Goal: Information Seeking & Learning: Compare options

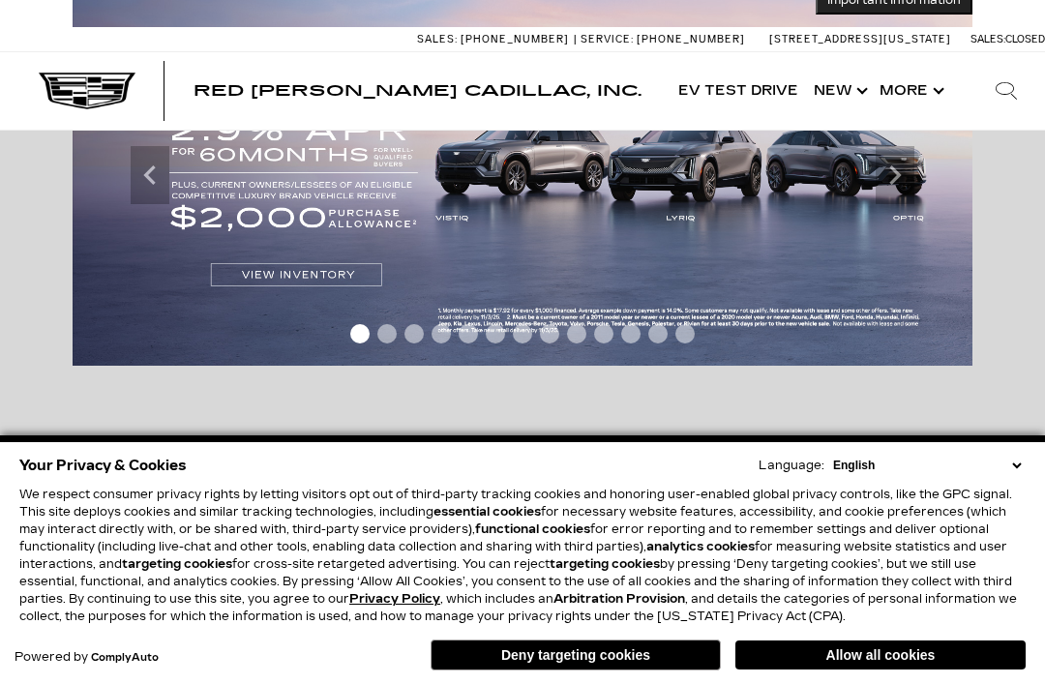
click at [644, 662] on button "Deny targeting cookies" at bounding box center [576, 655] width 290 height 31
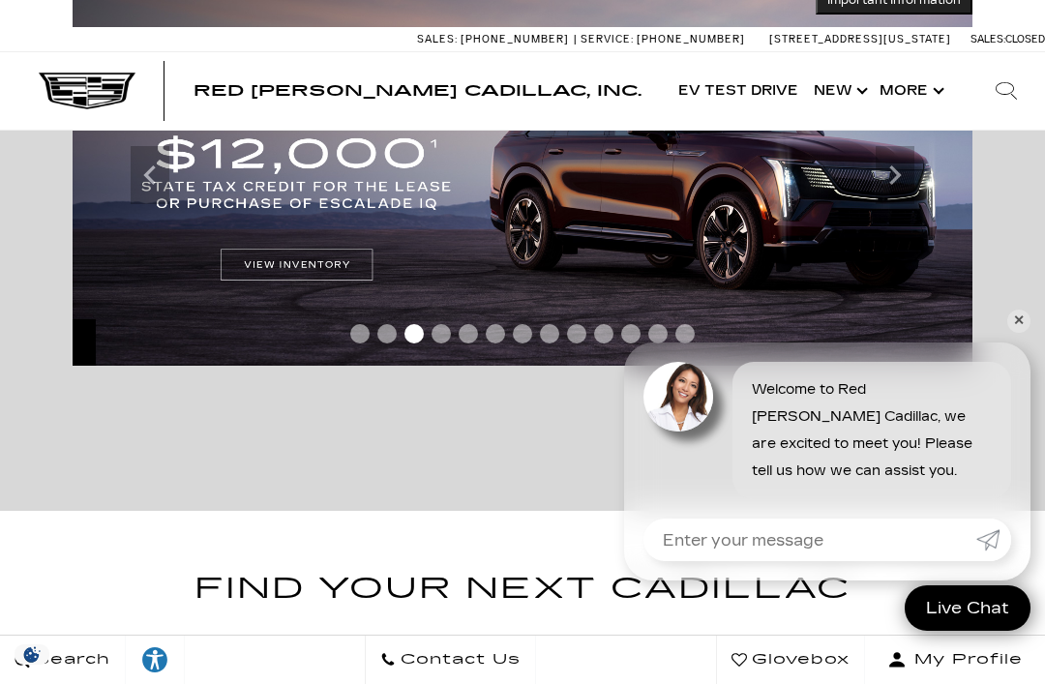
click at [855, 99] on link "Show New" at bounding box center [839, 90] width 66 height 77
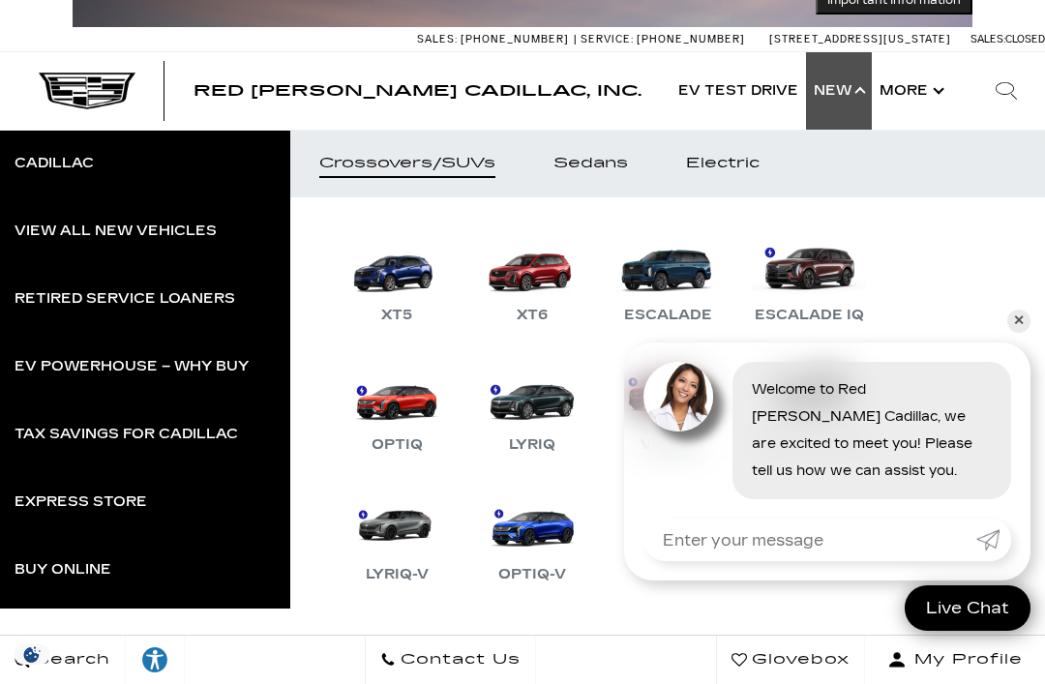
click at [1033, 320] on ul "XT5 XT6 Escalade Escalade IQ OPTIQ LYRIQ VISTIQ Escalade IQL LYRIQ-V OPTIQ-V" at bounding box center [667, 665] width 755 height 937
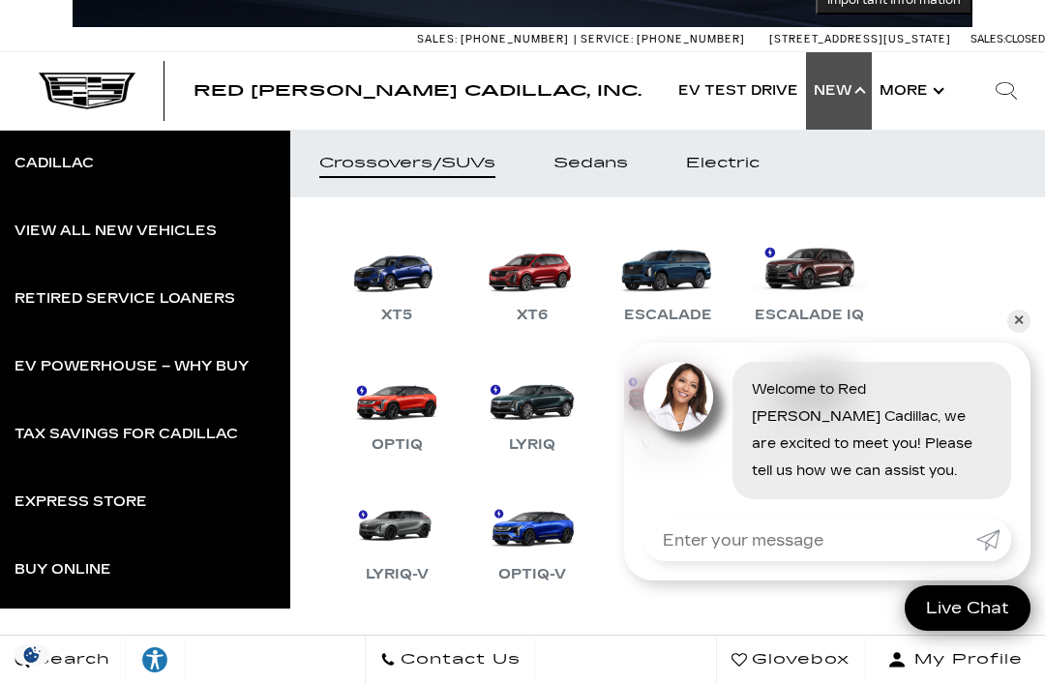
click at [1020, 320] on link "✕" at bounding box center [1019, 321] width 23 height 23
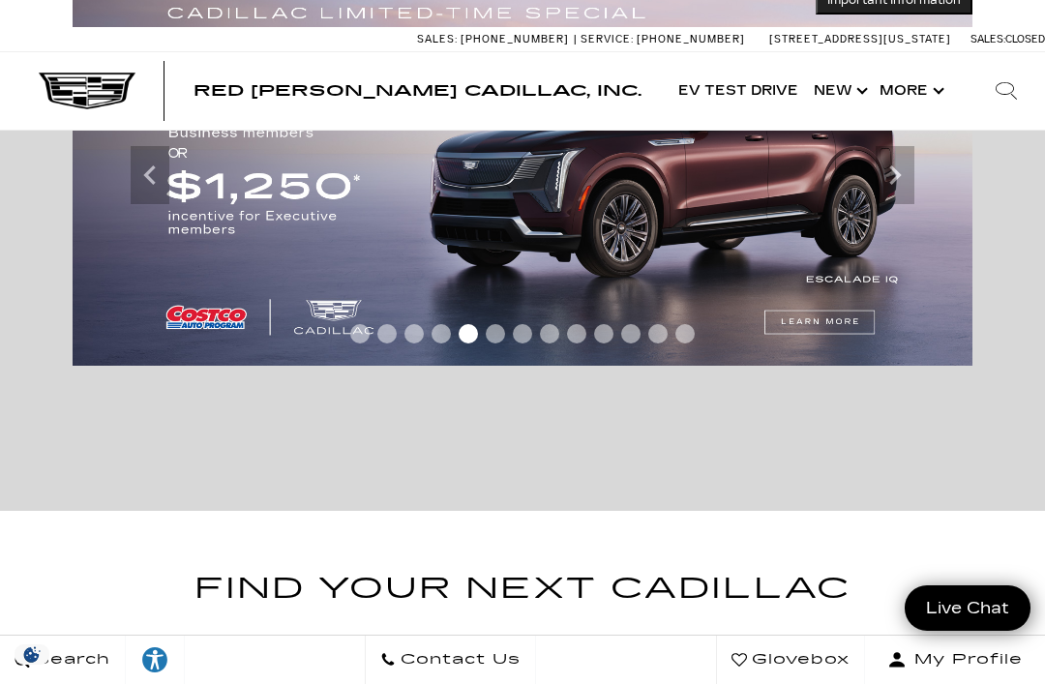
click at [850, 86] on link "Show New" at bounding box center [839, 90] width 66 height 77
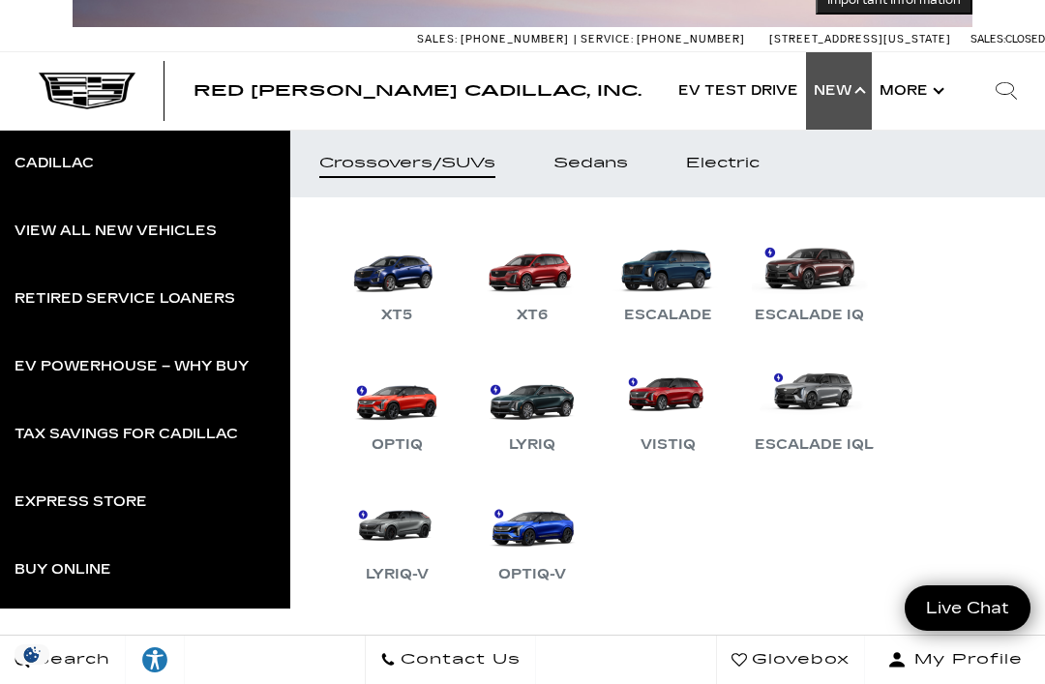
click at [660, 286] on link "Escalade" at bounding box center [668, 277] width 116 height 101
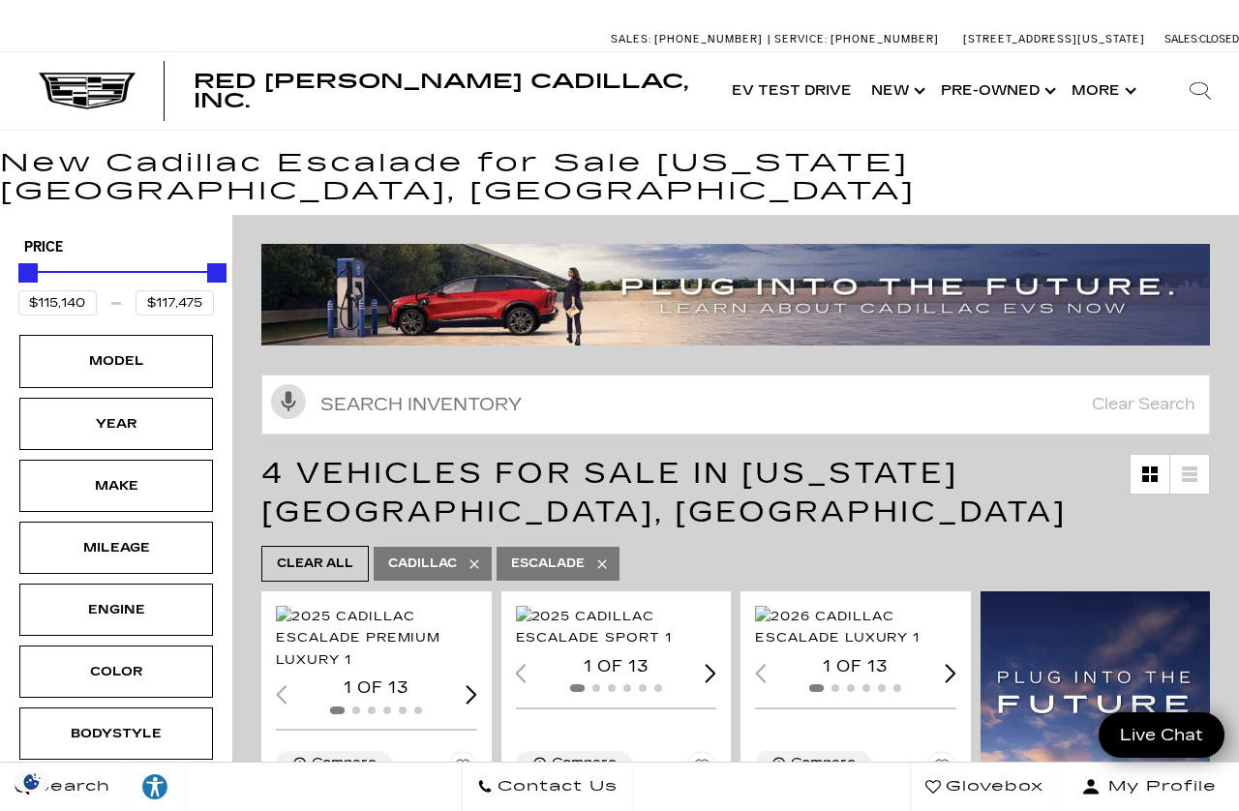
click at [161, 475] on div "Make" at bounding box center [116, 485] width 97 height 21
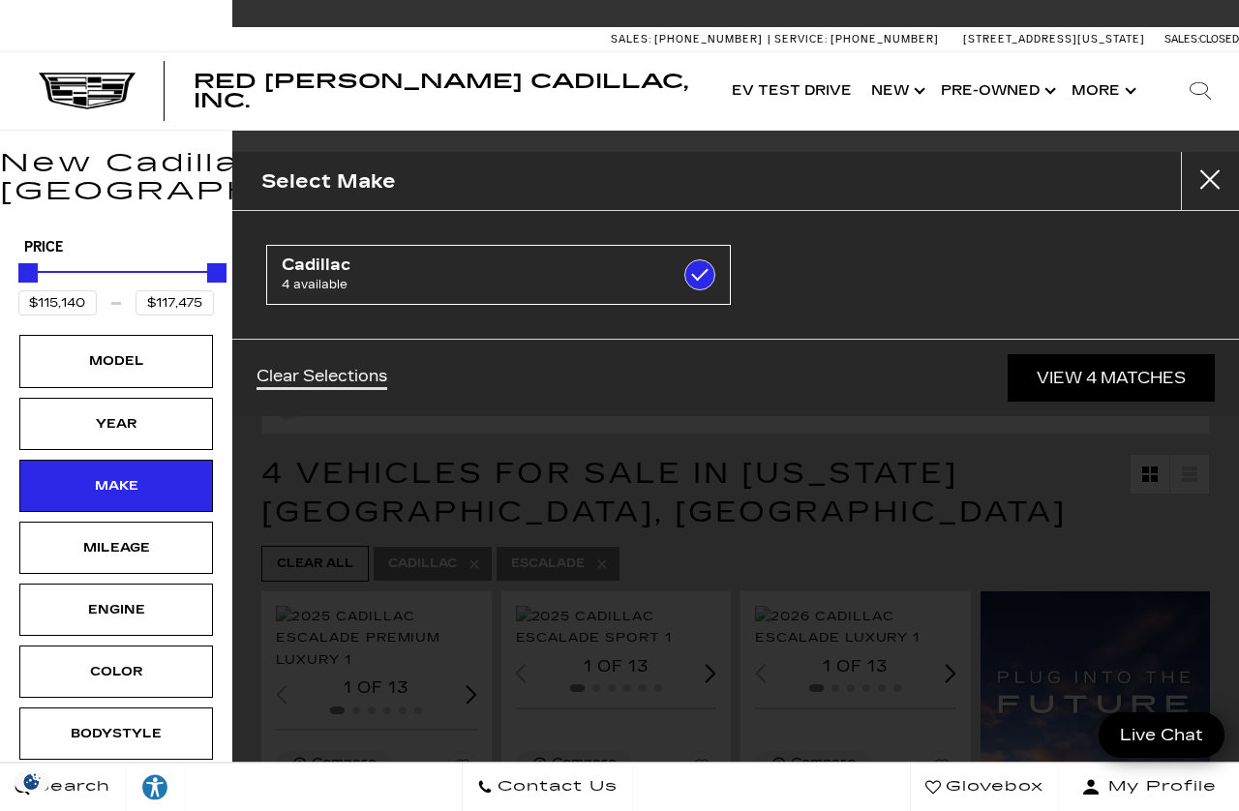
click at [378, 272] on span "Cadillac" at bounding box center [466, 265] width 369 height 19
checkbox input "false"
click at [165, 335] on div "Model" at bounding box center [116, 361] width 194 height 52
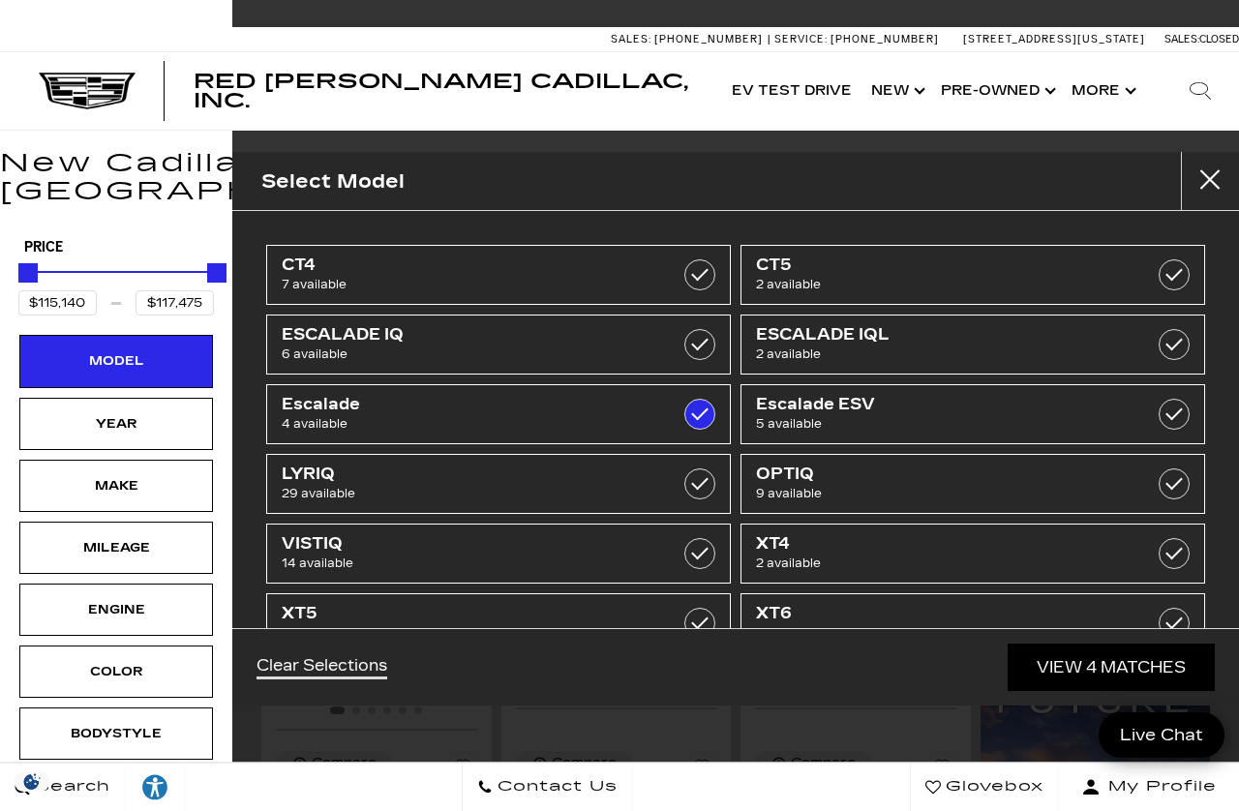
click at [696, 409] on label at bounding box center [699, 414] width 31 height 31
type input "$44,684"
type input "$158,810"
checkbox input "false"
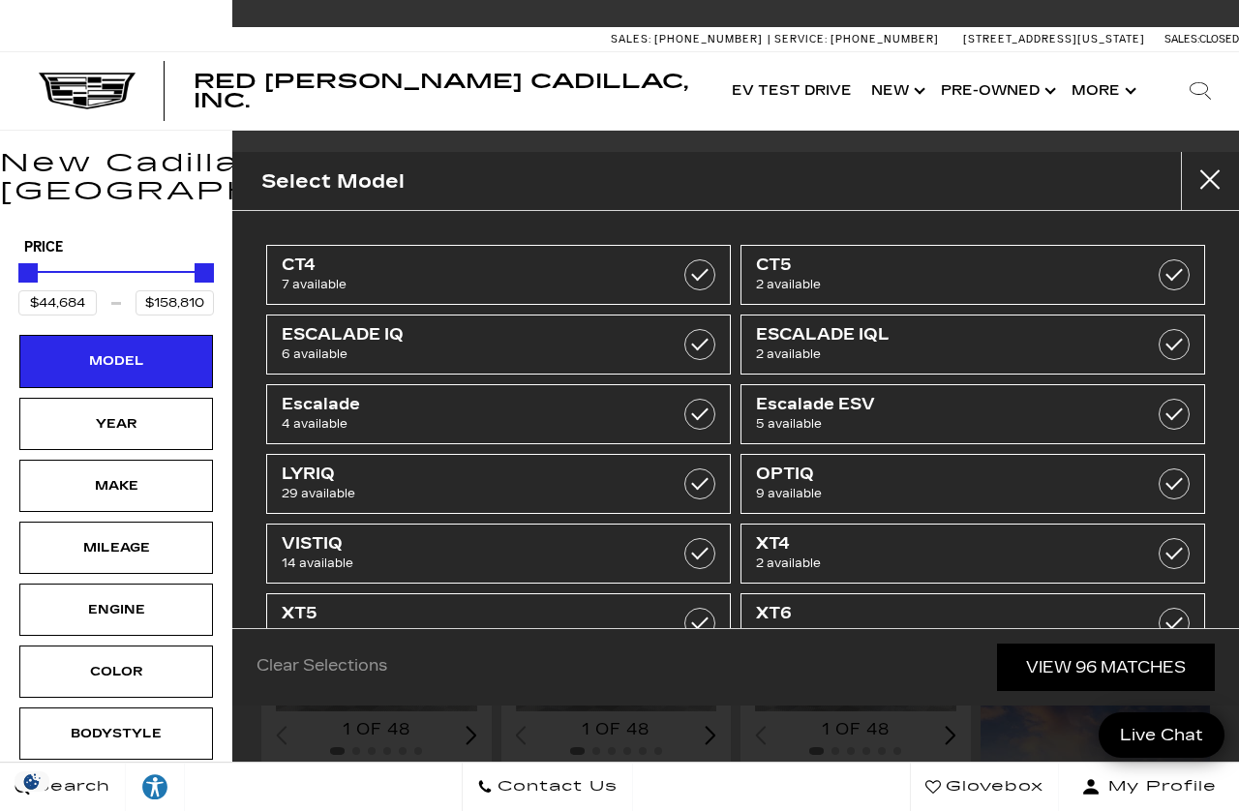
click at [871, 346] on span "2 available" at bounding box center [940, 354] width 369 height 19
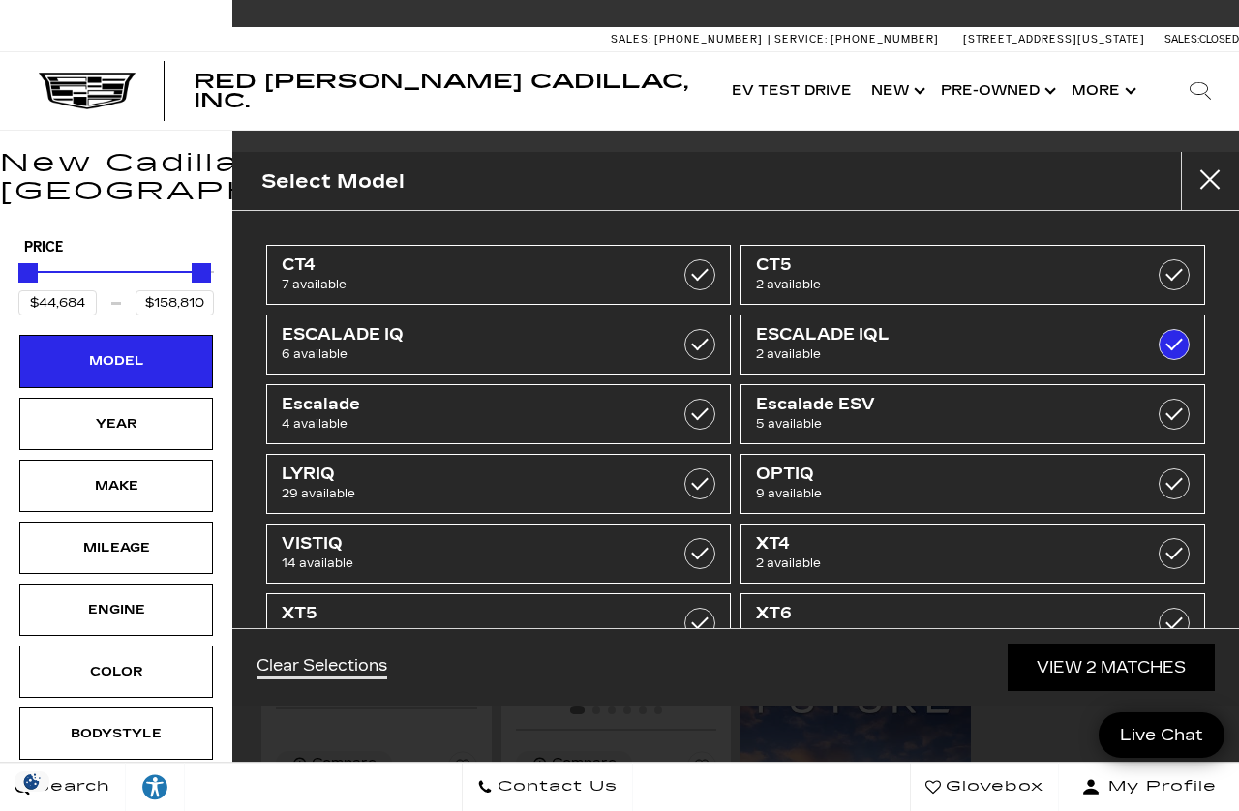
type input "$141,015"
type input "$156,240"
checkbox input "true"
click at [610, 348] on span "6 available" at bounding box center [466, 354] width 369 height 19
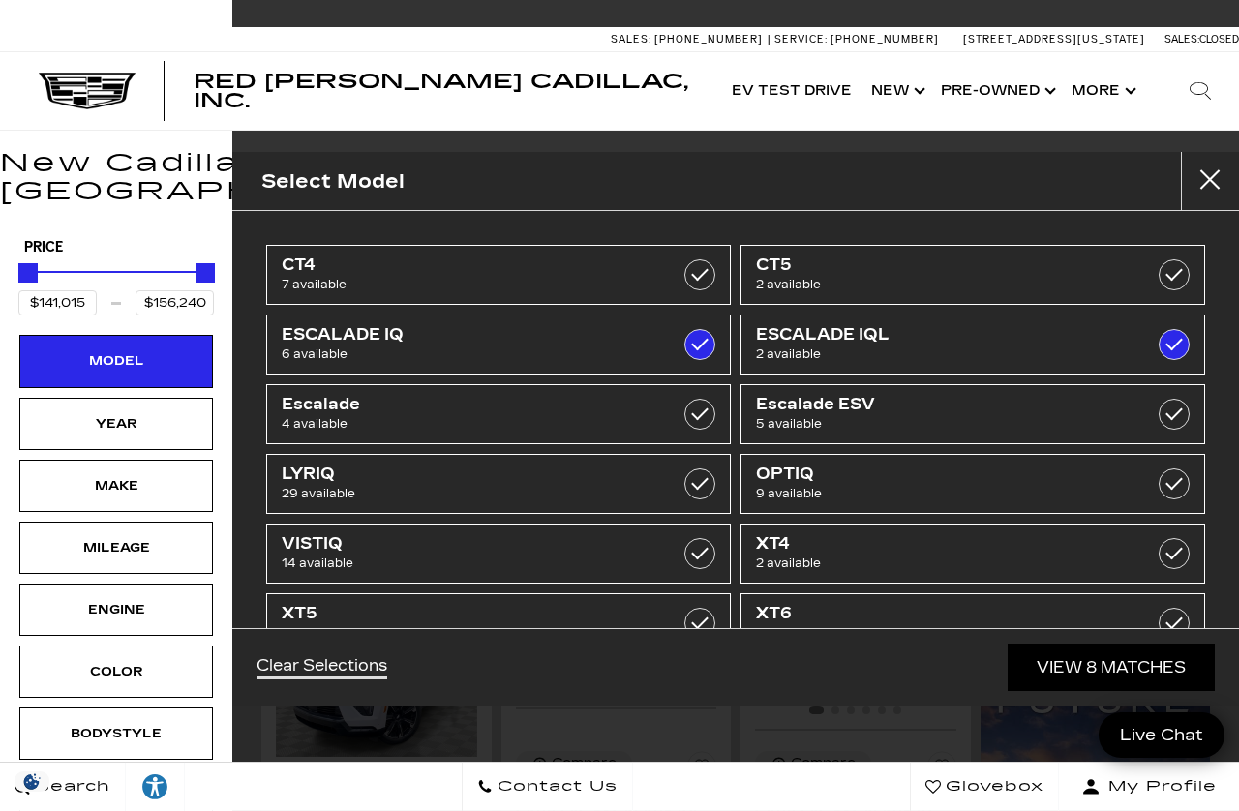
type input "$134,955"
type input "$158,810"
checkbox input "true"
click at [832, 417] on span "5 available" at bounding box center [940, 423] width 369 height 19
type input "$118,829"
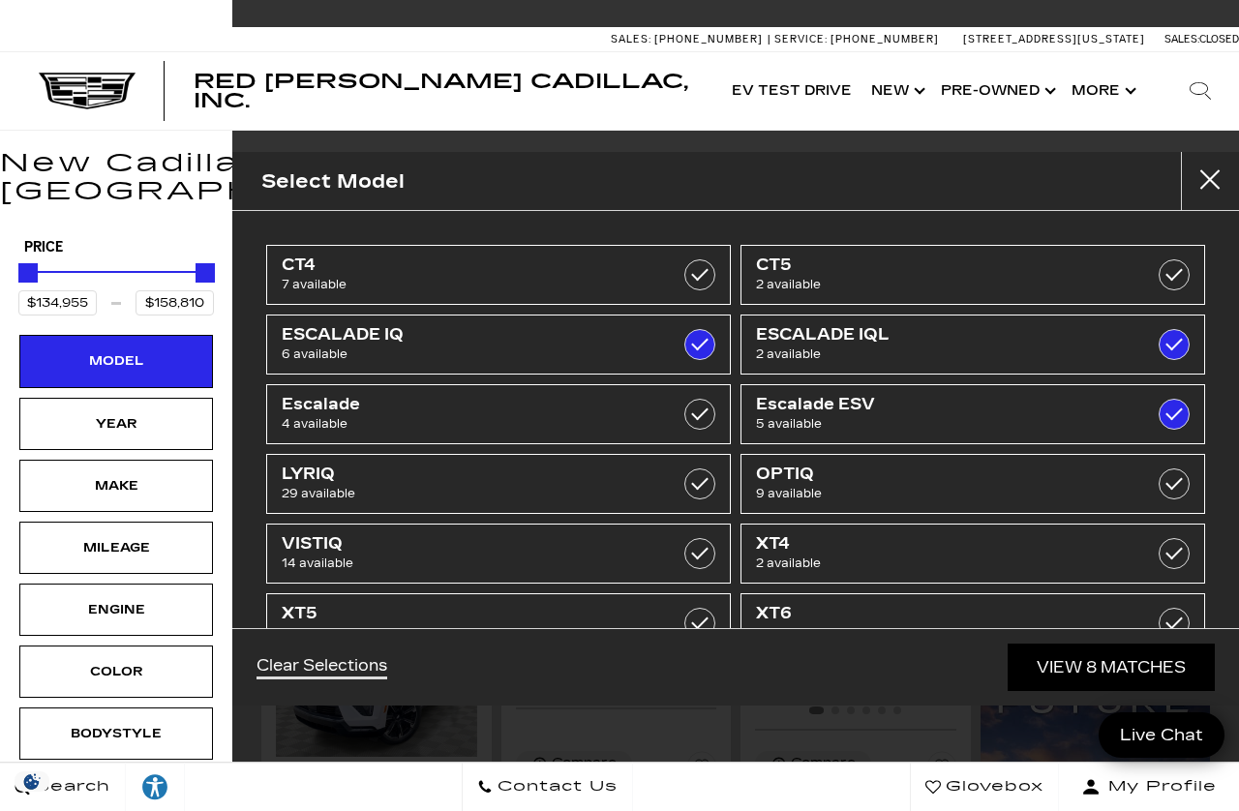
checkbox input "true"
click at [1048, 691] on link "View 13 Matches" at bounding box center [1107, 667] width 215 height 47
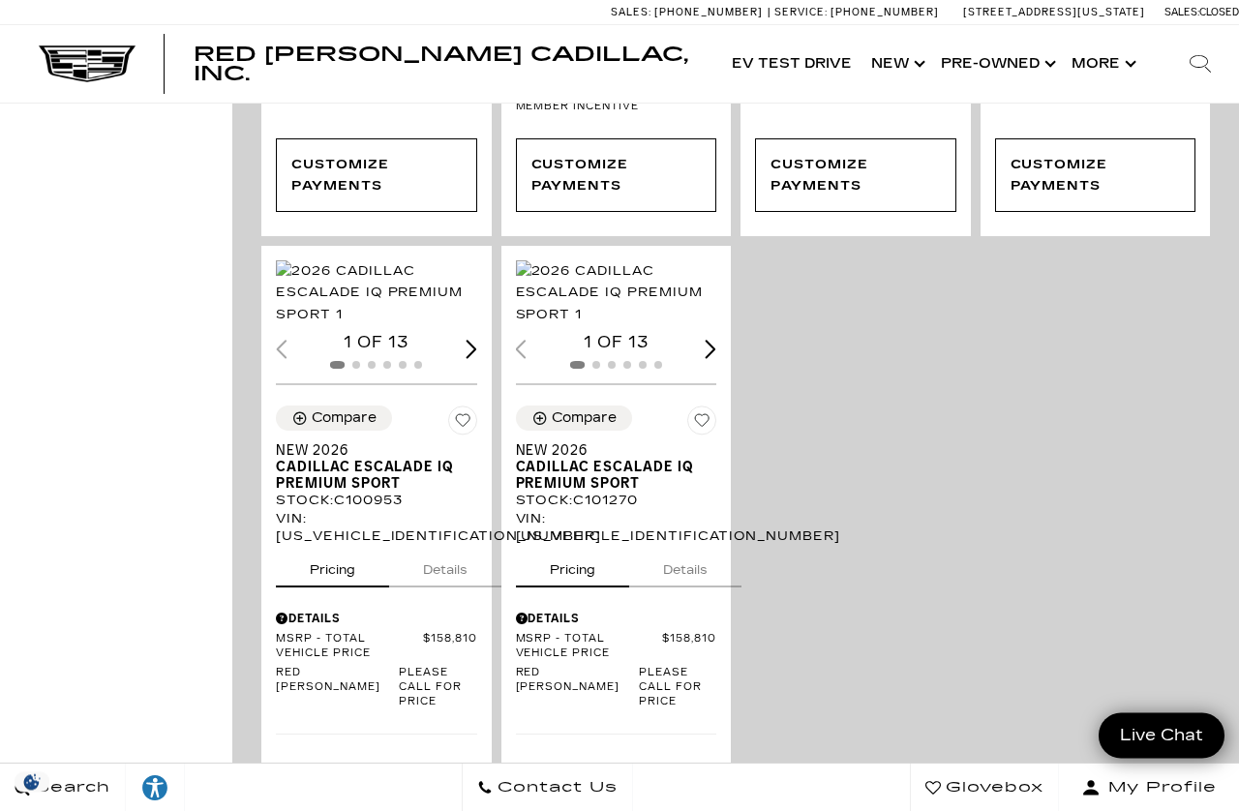
scroll to position [2753, 0]
click at [587, 492] on span "Cadillac ESCALADE IQ Premium Sport" at bounding box center [609, 475] width 187 height 33
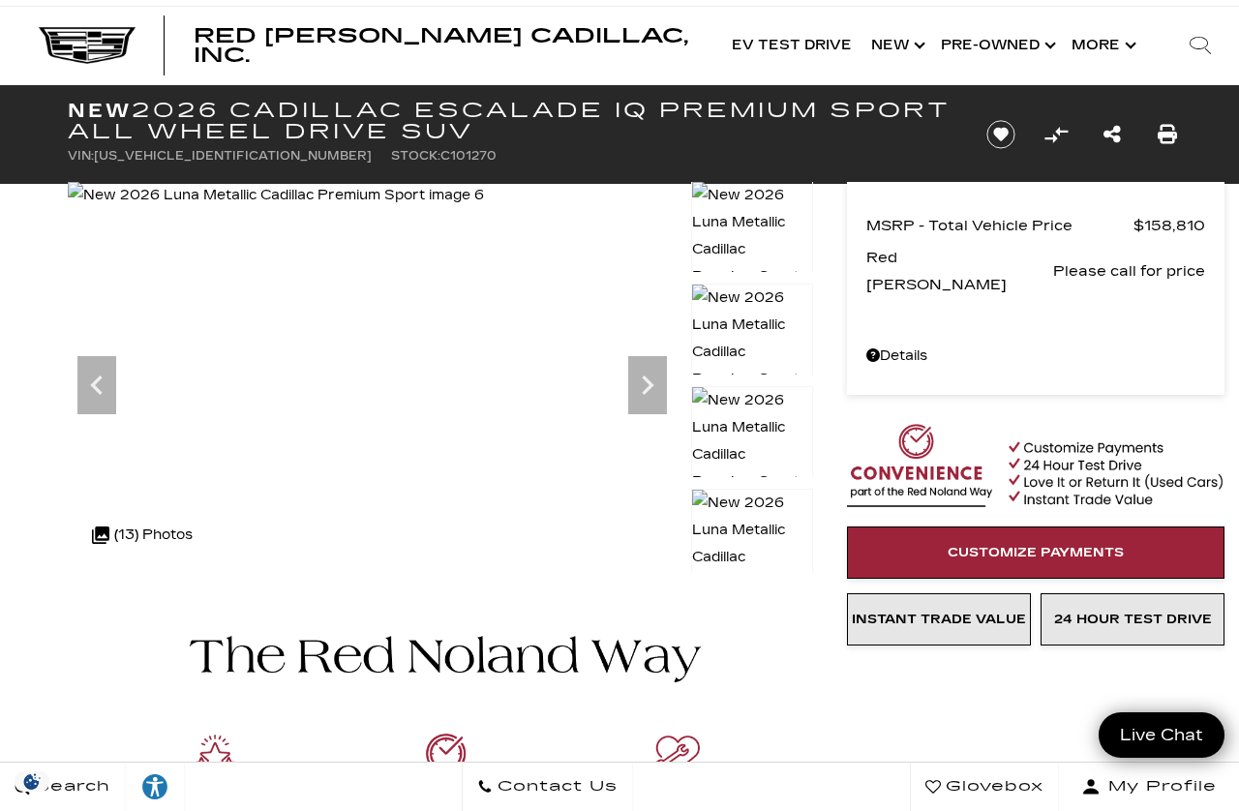
click at [756, 489] on img at bounding box center [752, 557] width 122 height 137
click at [767, 515] on img at bounding box center [752, 557] width 122 height 137
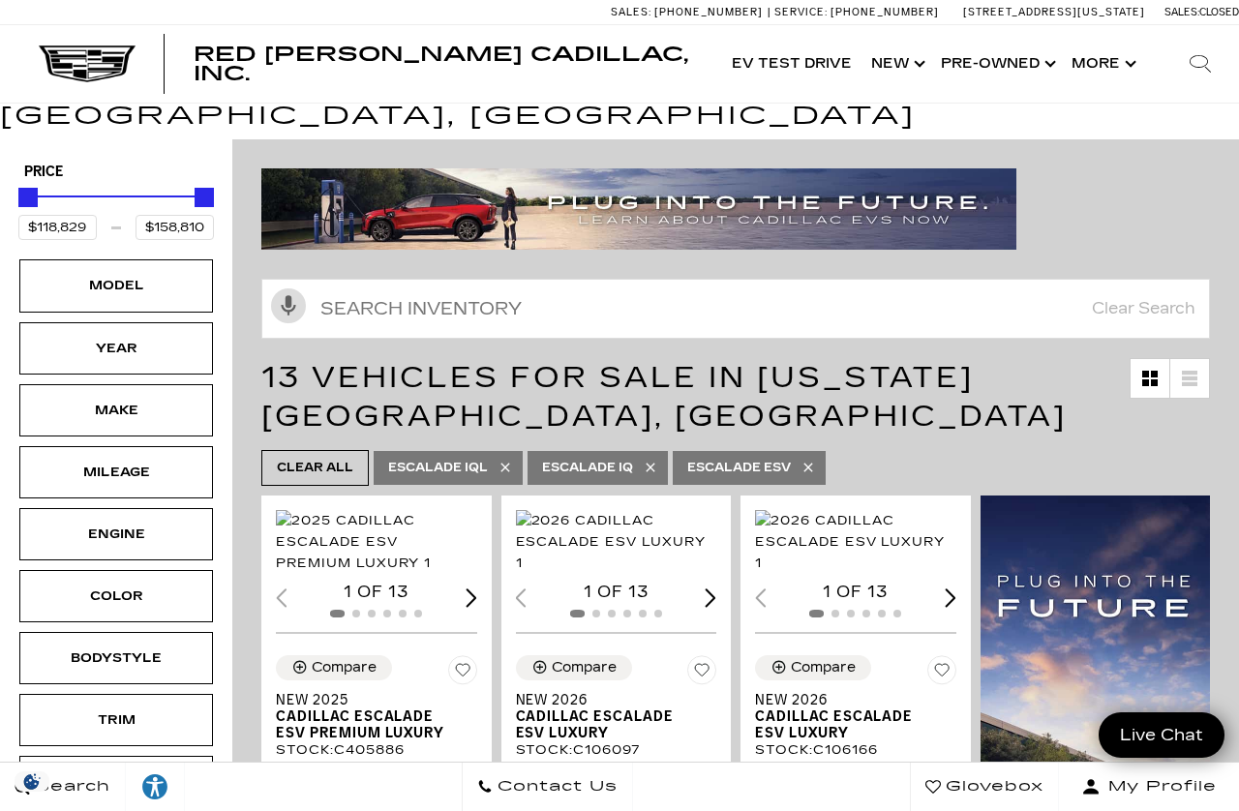
click at [69, 275] on div "Model" at bounding box center [116, 285] width 97 height 21
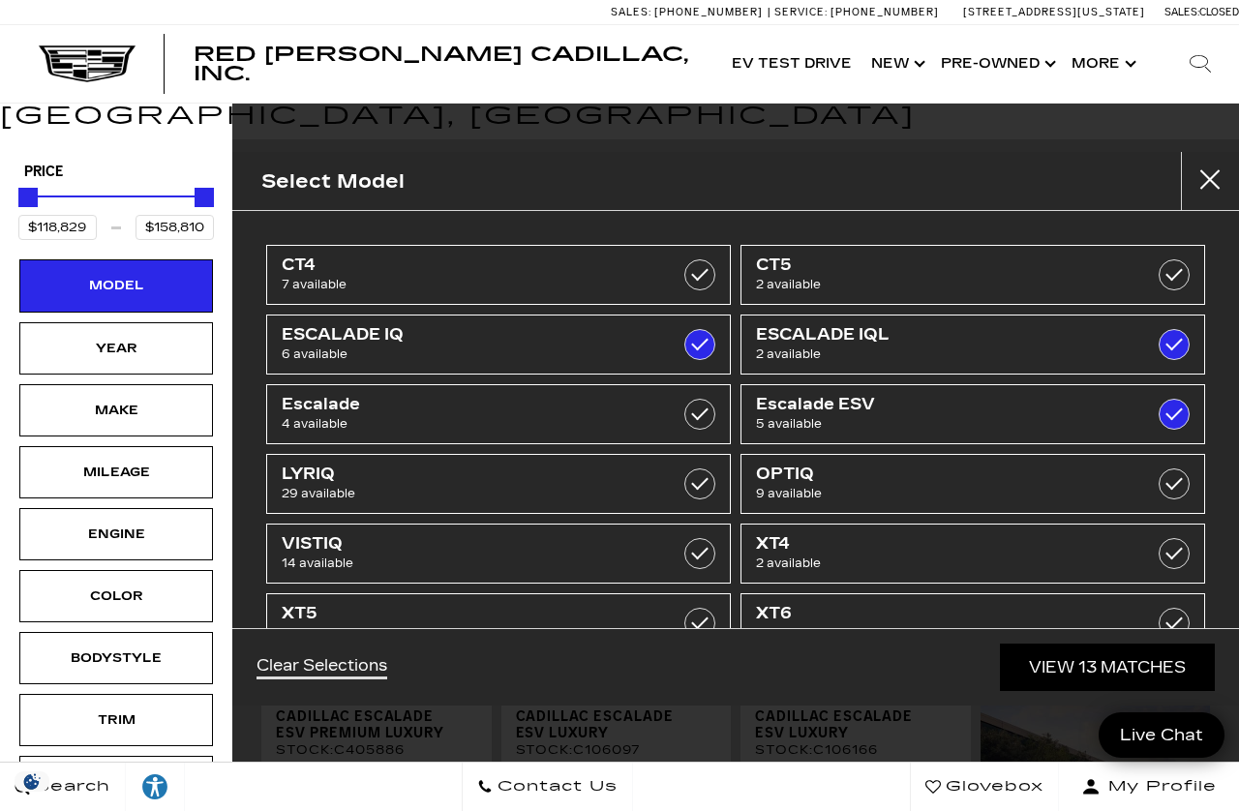
click at [1160, 484] on label at bounding box center [1174, 484] width 31 height 31
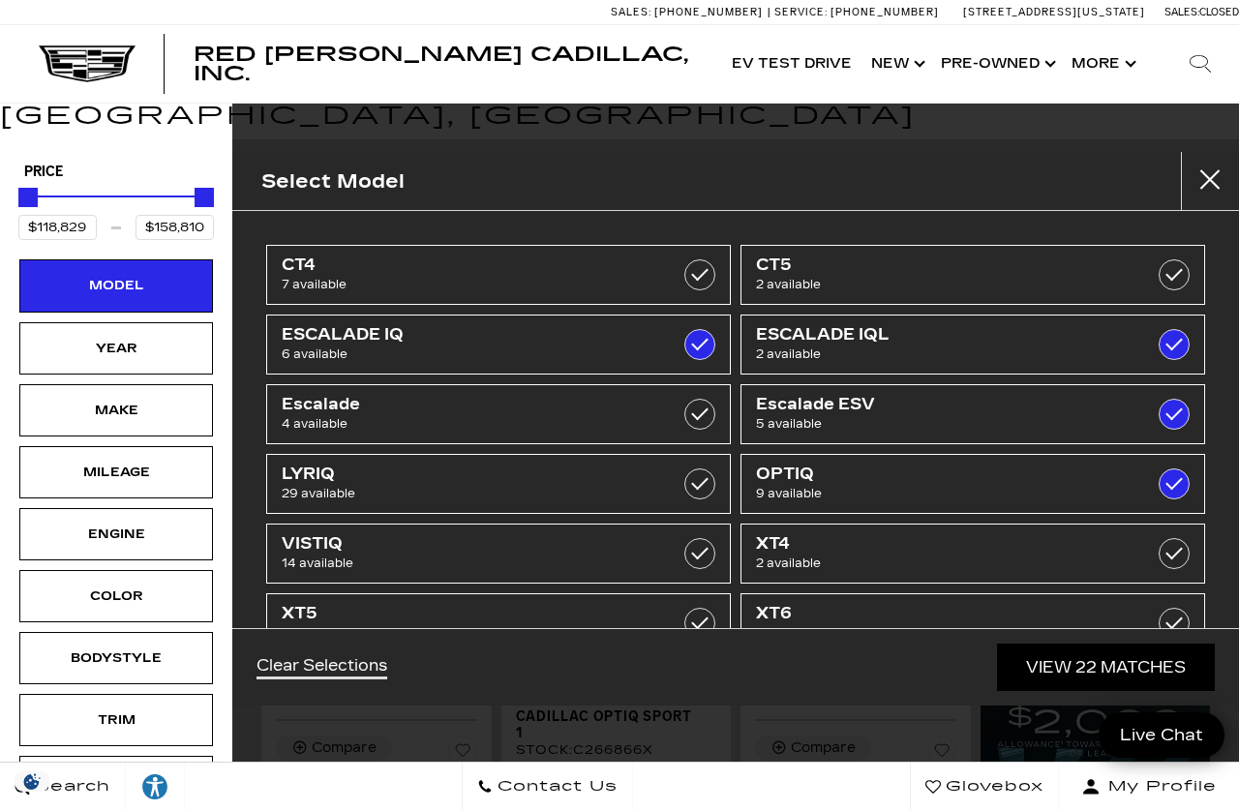
type input "$55,679"
checkbox input "true"
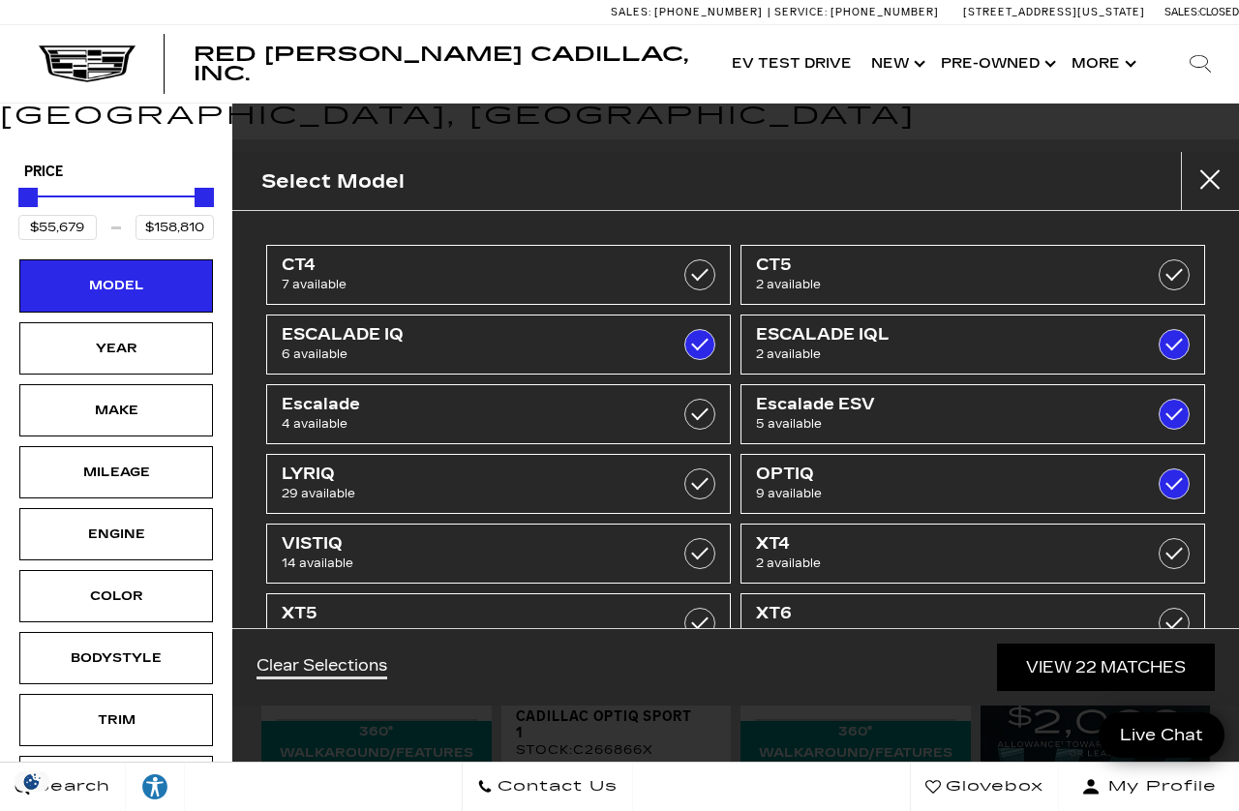
click at [1168, 334] on label at bounding box center [1174, 344] width 31 height 31
checkbox input "false"
click at [698, 349] on label at bounding box center [699, 344] width 31 height 31
type input "$131,784"
checkbox input "false"
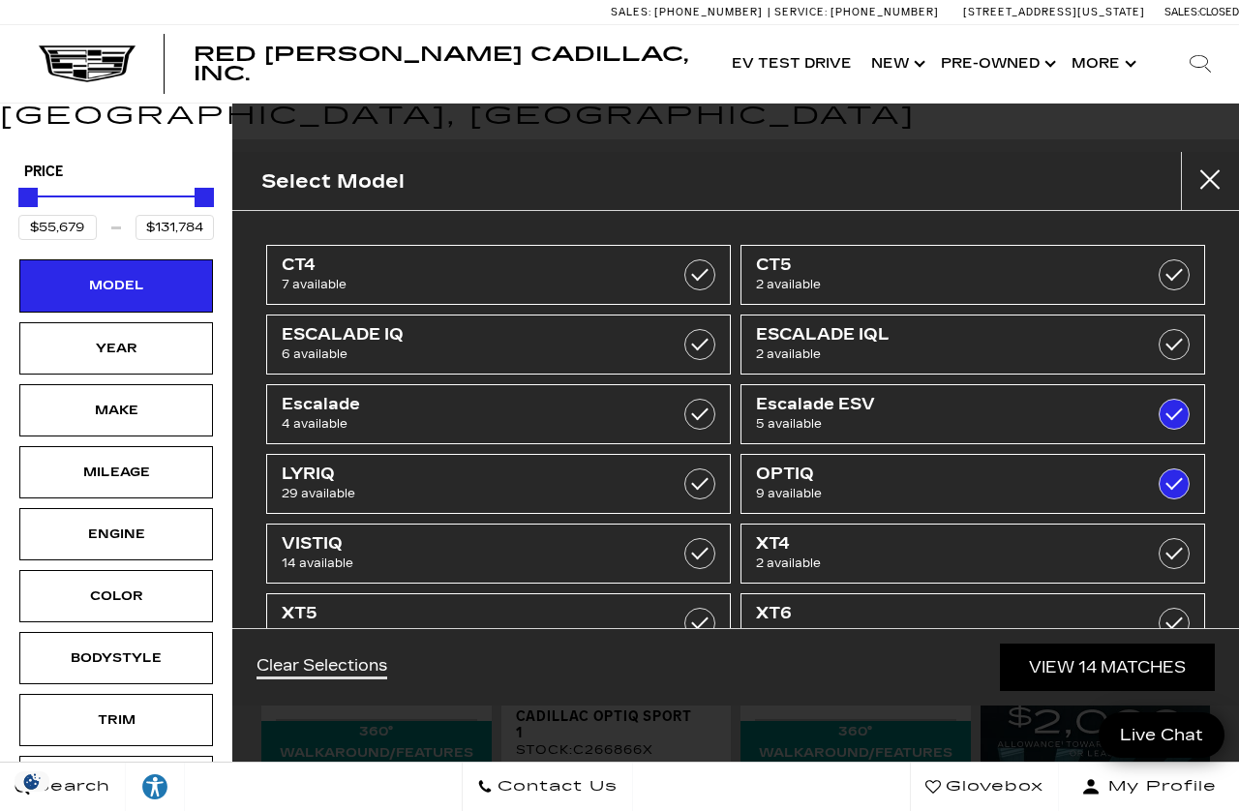
click at [1166, 413] on label at bounding box center [1174, 414] width 31 height 31
type input "$62,345"
checkbox input "false"
click at [618, 483] on span "LYRIQ" at bounding box center [466, 474] width 369 height 19
type input "$91,110"
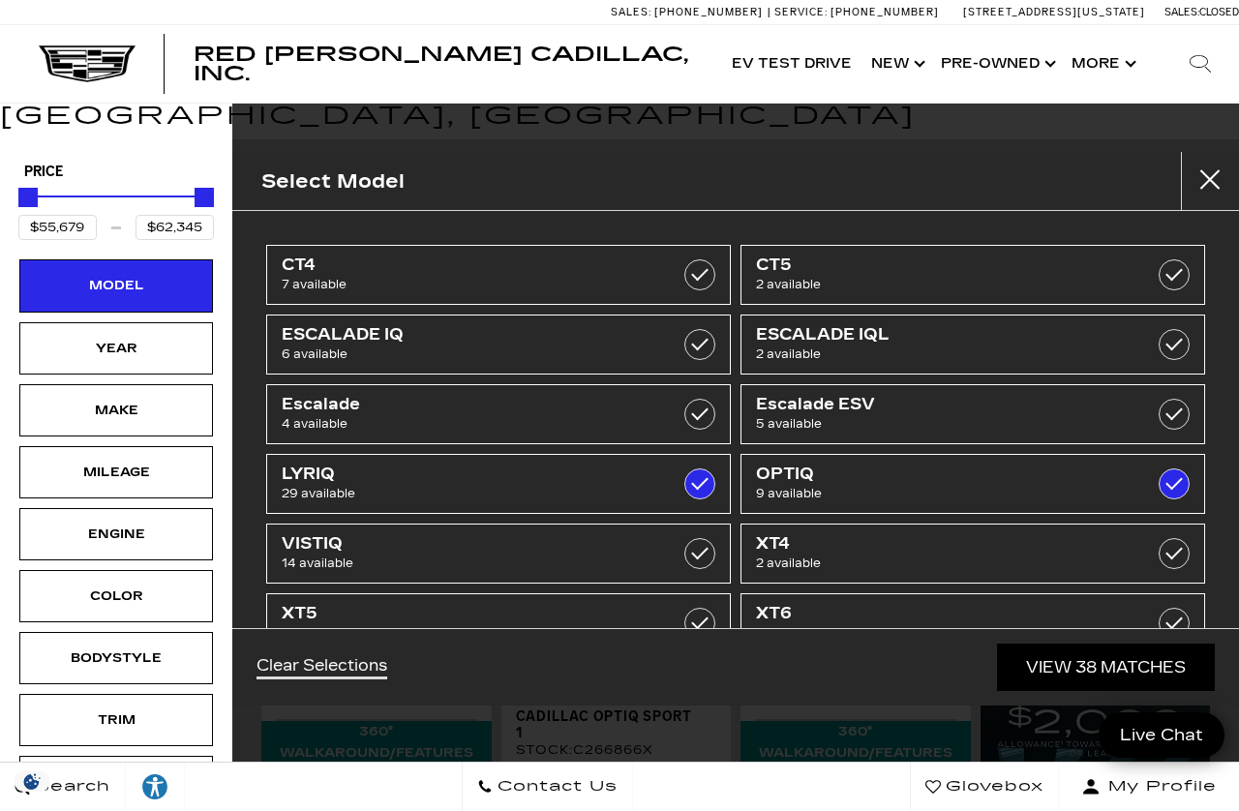
checkbox input "true"
click at [1054, 691] on link "View 38 Matches" at bounding box center [1106, 667] width 218 height 47
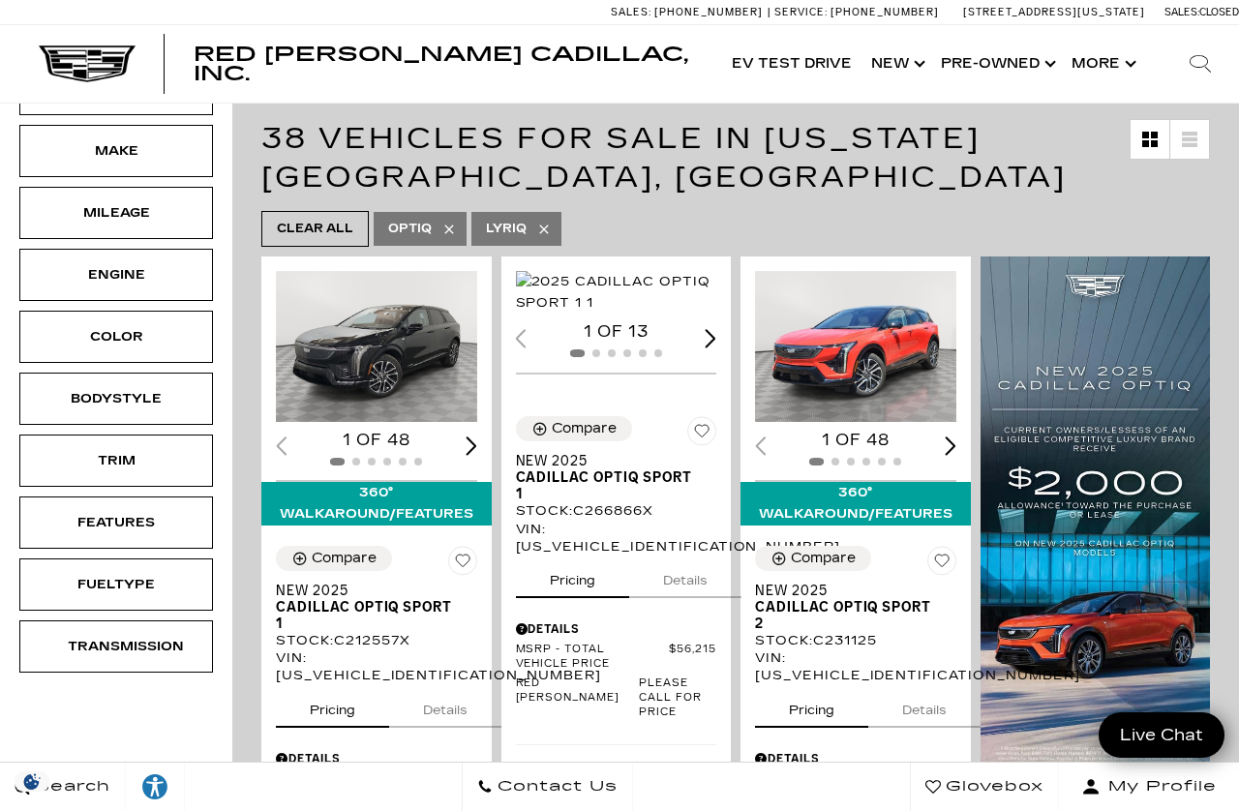
scroll to position [333, 0]
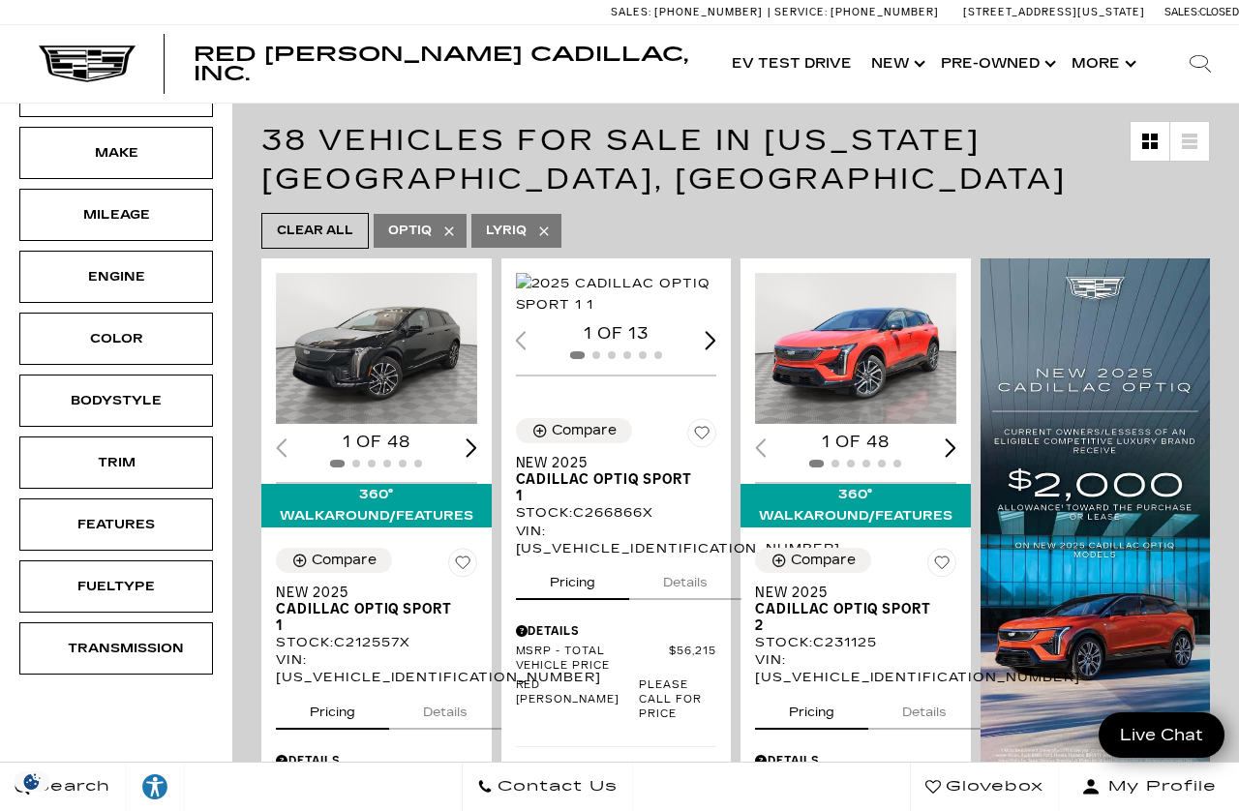
click at [401, 484] on div "360° WalkAround/Features" at bounding box center [376, 505] width 230 height 43
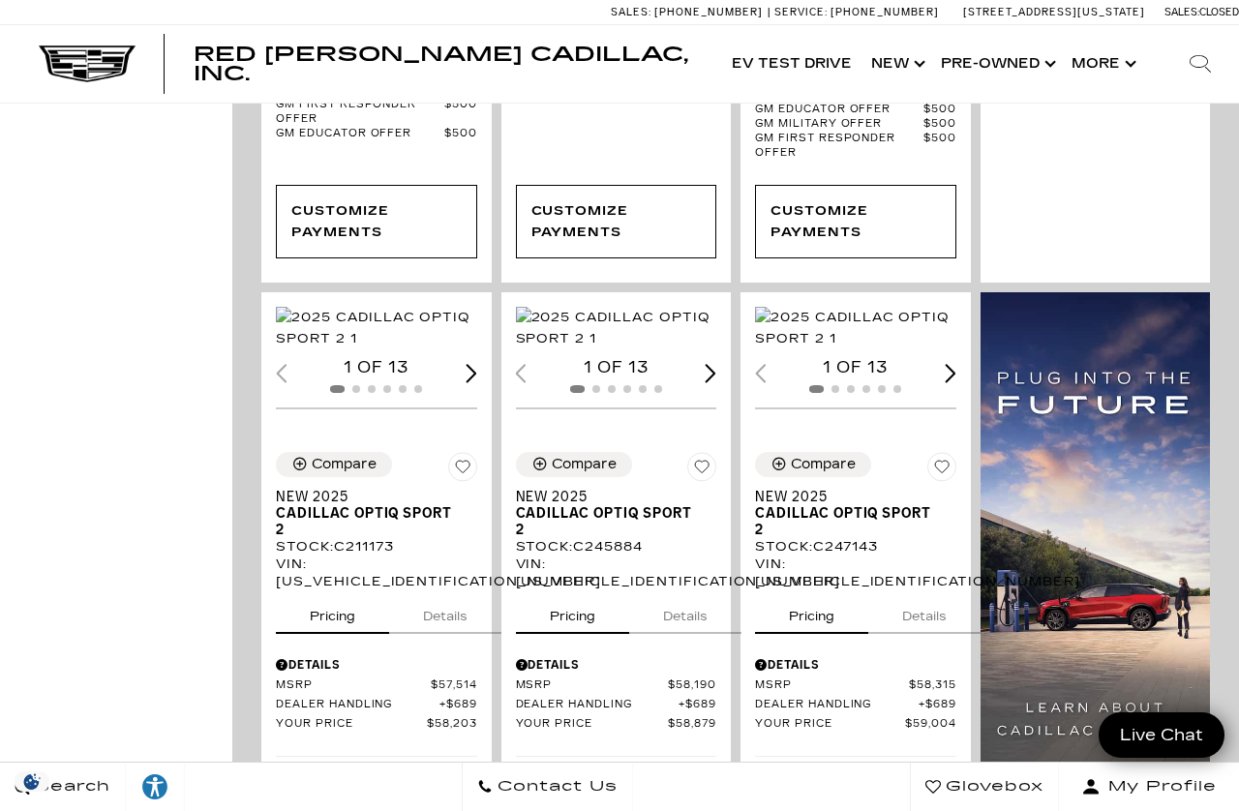
scroll to position [1205, 0]
